Goal: Navigation & Orientation: Find specific page/section

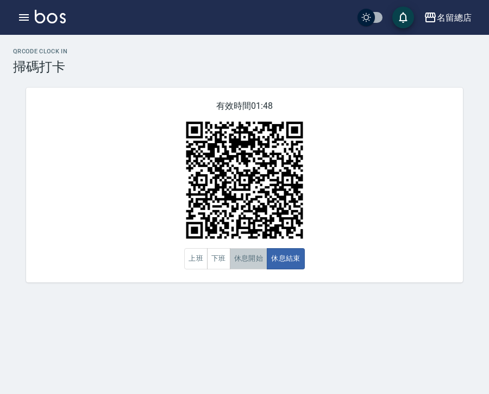
click at [238, 260] on button "休息開始" at bounding box center [249, 258] width 38 height 21
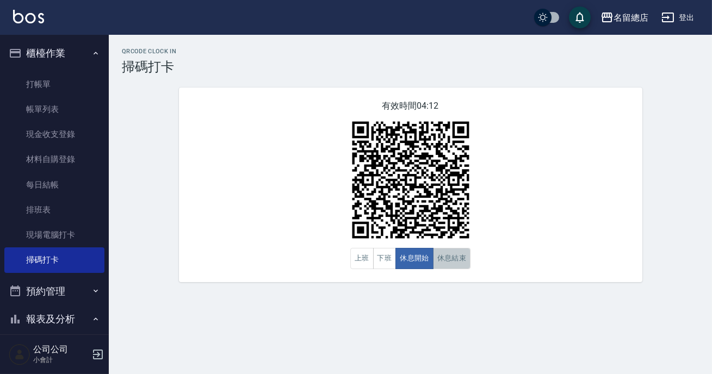
click at [454, 256] on button "休息結束" at bounding box center [452, 258] width 38 height 21
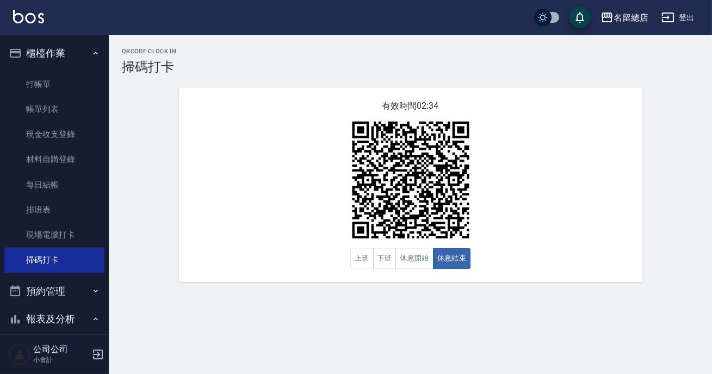
click at [489, 277] on div "有效時間 02:34 上班 下班 休息開始 休息結束" at bounding box center [410, 185] width 463 height 195
click at [402, 258] on button "休息開始" at bounding box center [414, 258] width 38 height 21
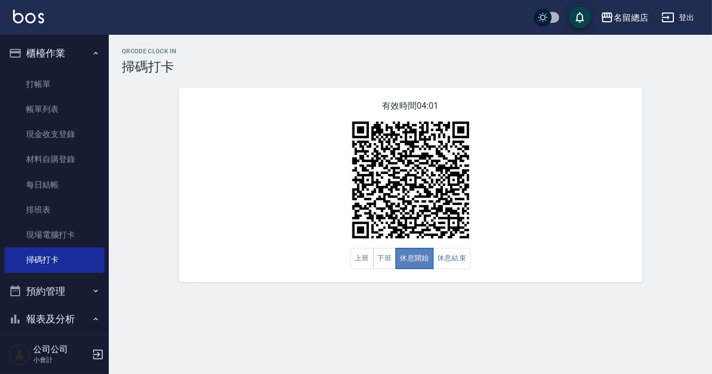
click at [403, 259] on button "休息開始" at bounding box center [414, 258] width 38 height 21
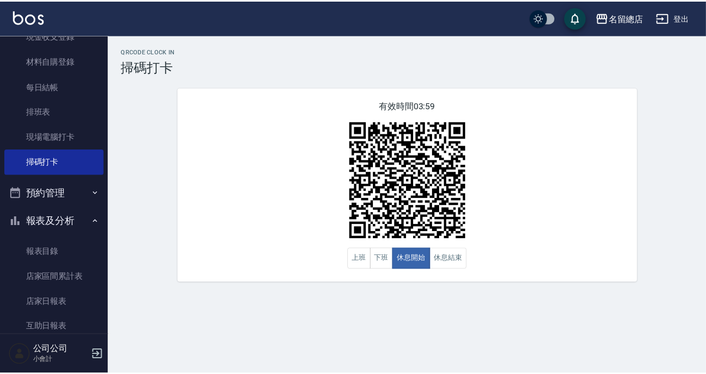
scroll to position [148, 0]
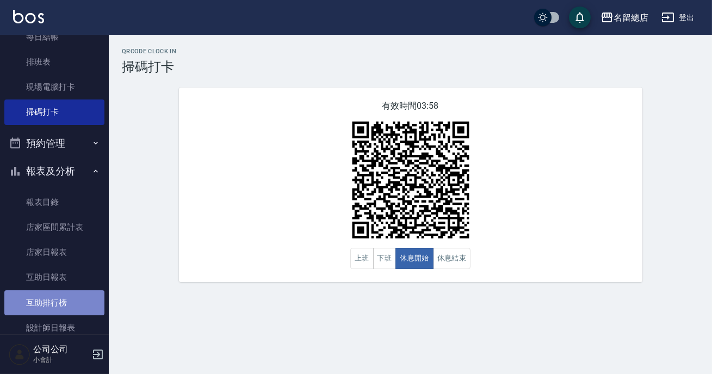
click at [63, 299] on link "互助排行榜" at bounding box center [54, 302] width 100 height 25
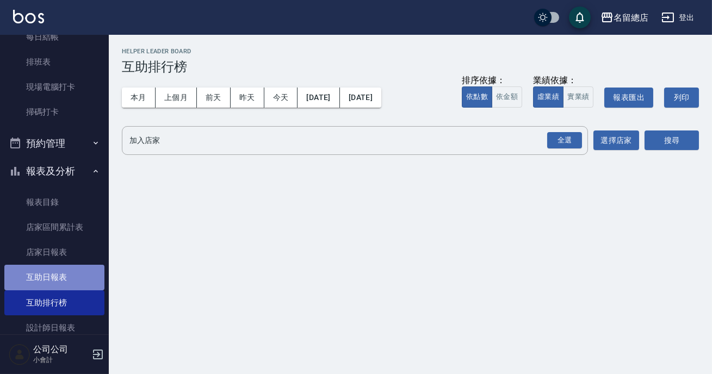
click at [74, 276] on link "互助日報表" at bounding box center [54, 277] width 100 height 25
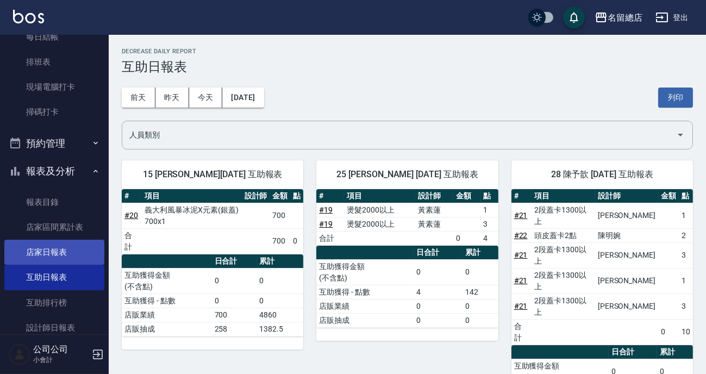
click at [76, 253] on link "店家日報表" at bounding box center [54, 252] width 100 height 25
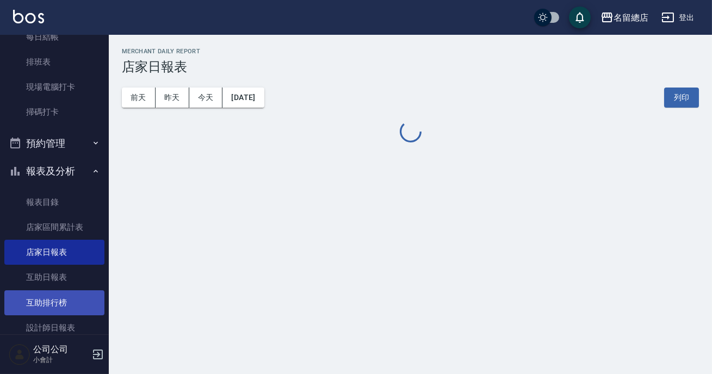
click at [63, 295] on link "互助排行榜" at bounding box center [54, 302] width 100 height 25
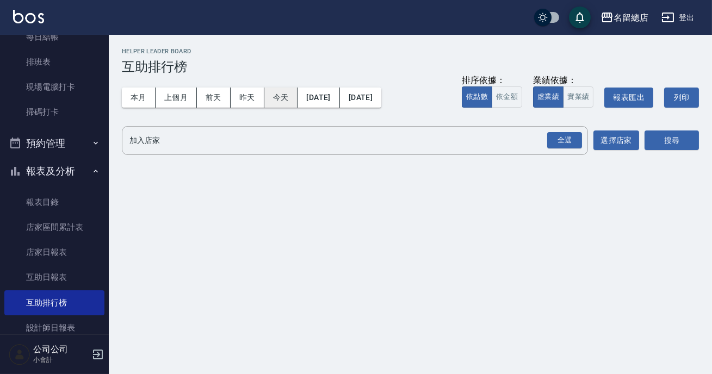
click at [281, 95] on button "今天" at bounding box center [281, 98] width 34 height 20
click at [489, 145] on div "全選" at bounding box center [564, 140] width 35 height 17
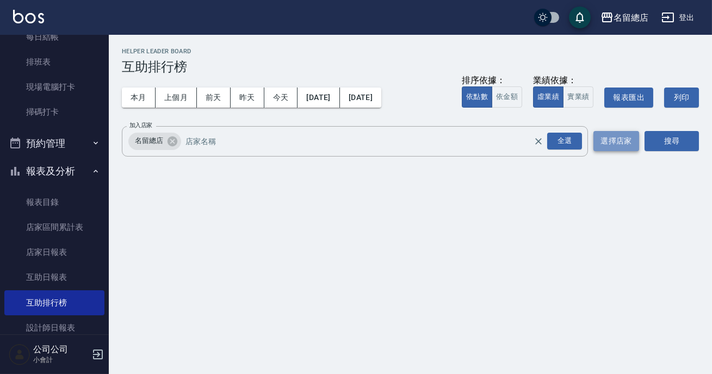
click at [489, 141] on button "選擇店家" at bounding box center [616, 141] width 46 height 20
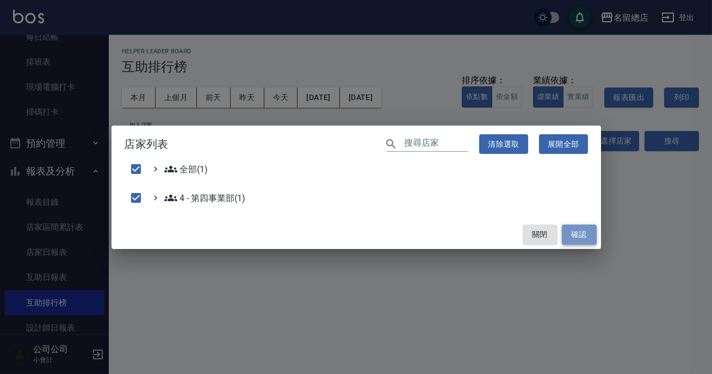
click at [489, 238] on button "確認" at bounding box center [579, 235] width 35 height 20
checkbox input "false"
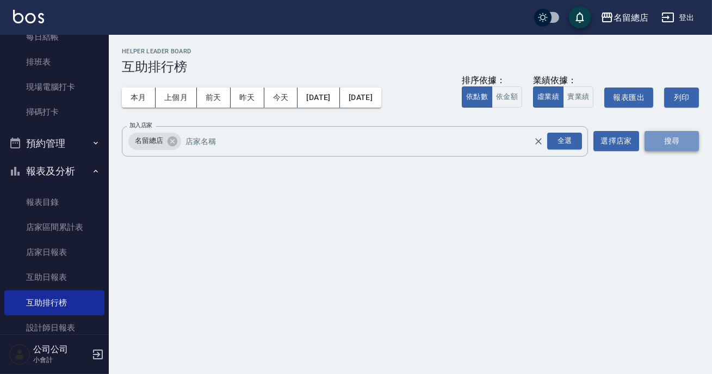
click at [489, 144] on button "搜尋" at bounding box center [671, 141] width 54 height 20
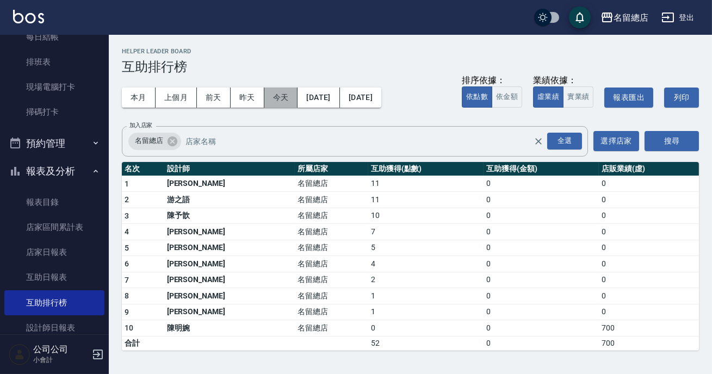
click at [288, 99] on button "今天" at bounding box center [281, 98] width 34 height 20
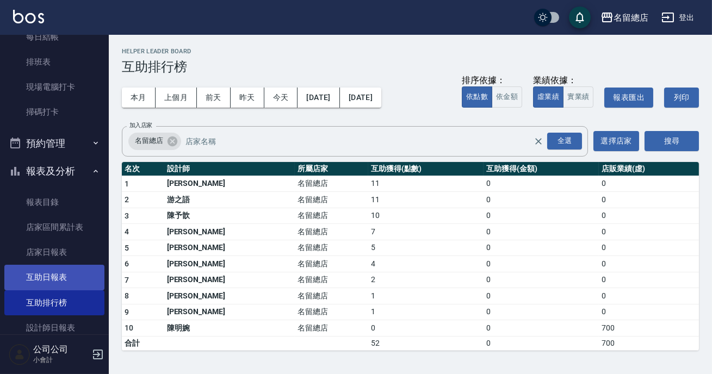
click at [72, 277] on link "互助日報表" at bounding box center [54, 277] width 100 height 25
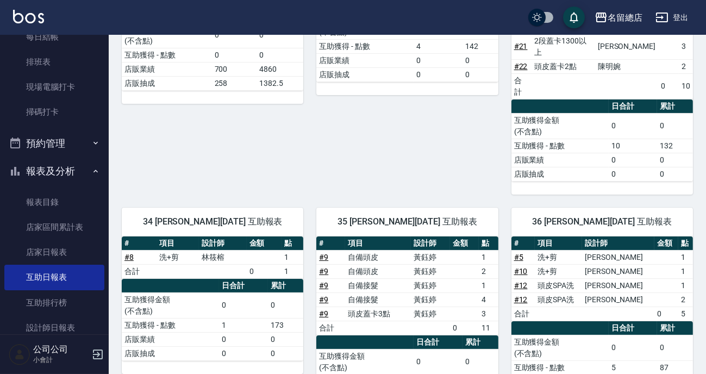
scroll to position [98, 0]
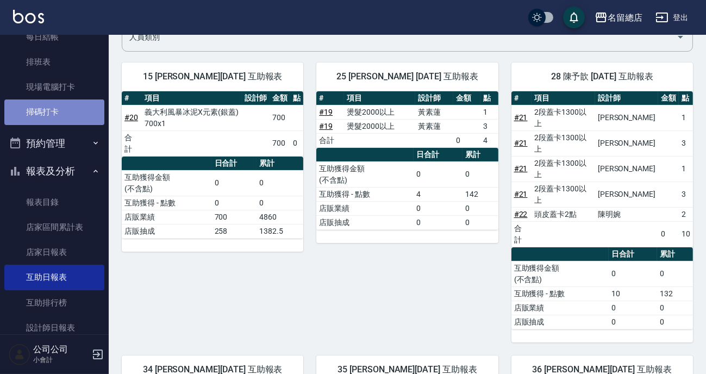
click at [57, 114] on link "掃碼打卡" at bounding box center [54, 112] width 100 height 25
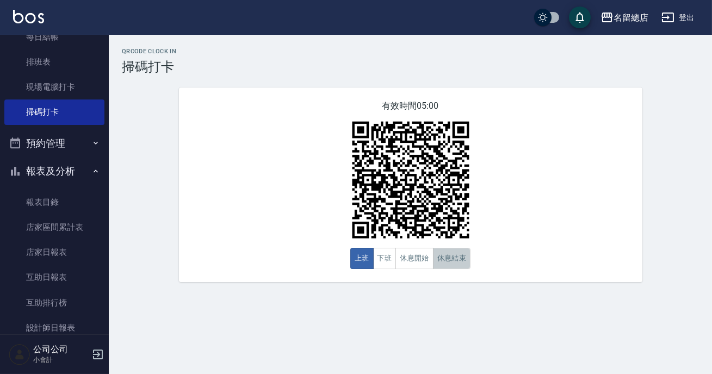
click at [437, 257] on button "休息結束" at bounding box center [452, 258] width 38 height 21
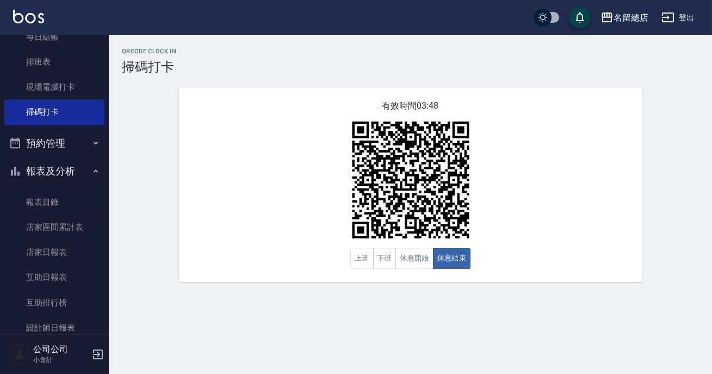
click at [395, 184] on img at bounding box center [411, 180] width 136 height 136
click at [416, 258] on button "休息開始" at bounding box center [414, 258] width 38 height 21
